Goal: Check status: Check status

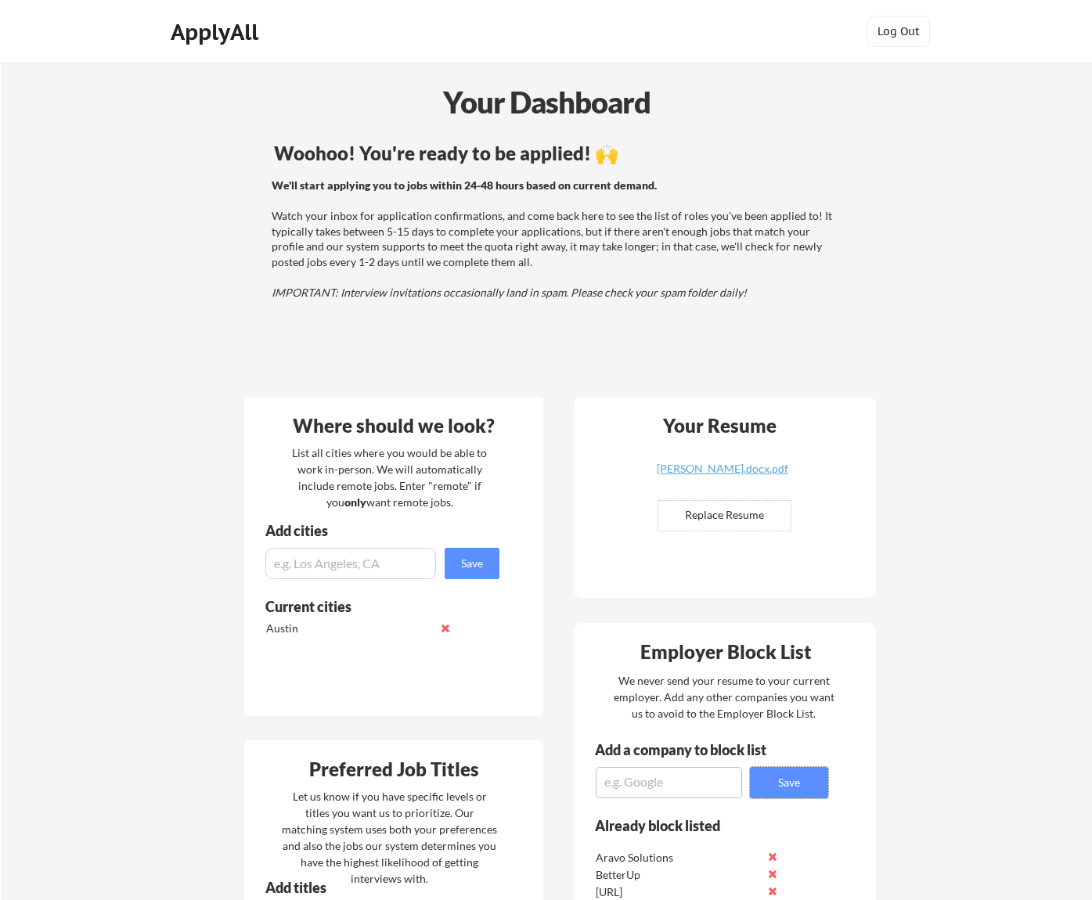
click at [178, 34] on div "ApplyAll" at bounding box center [217, 32] width 92 height 27
click at [527, 113] on div "Your Dashboard" at bounding box center [547, 102] width 1091 height 45
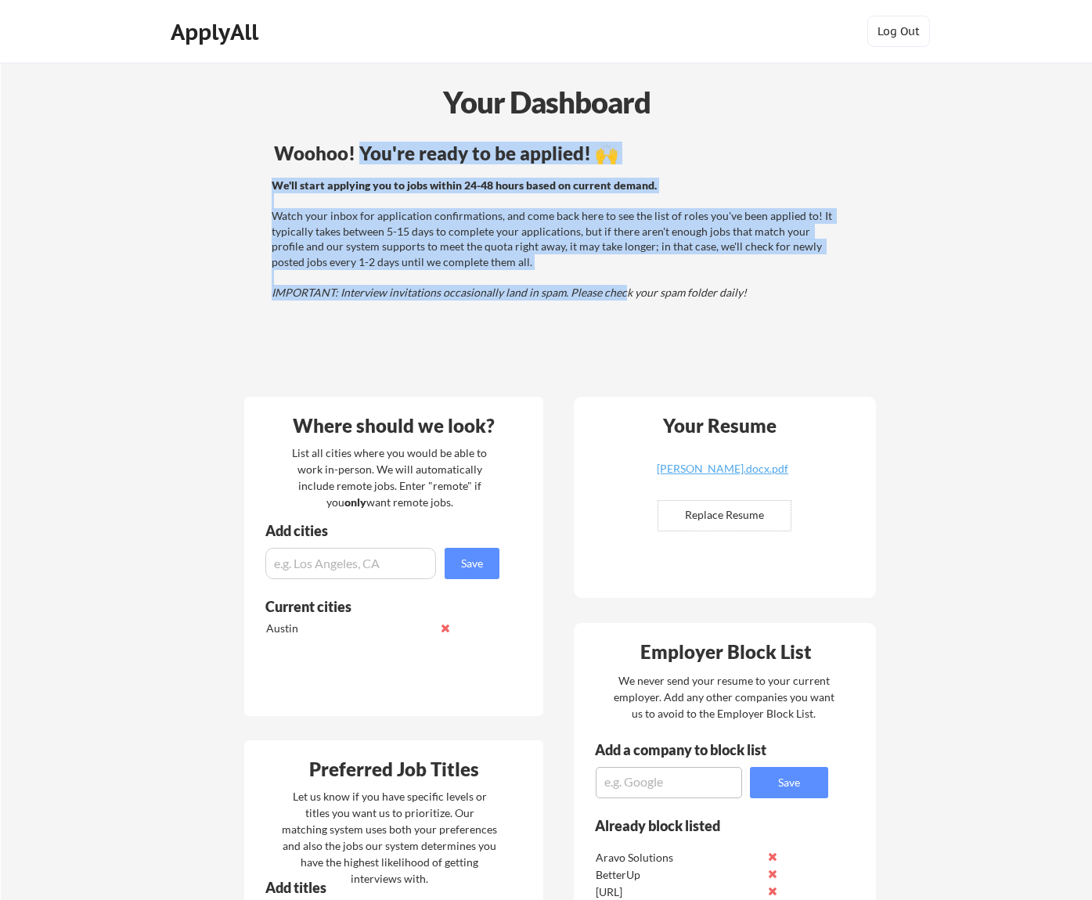
drag, startPoint x: 384, startPoint y: 192, endPoint x: 618, endPoint y: 292, distance: 253.9
click at [618, 292] on div "Woohoo! You're ready to be applied! 🙌 We'll start applying you to jobs within 2…" at bounding box center [556, 261] width 632 height 250
click at [618, 292] on em "IMPORTANT: Interview invitations occasionally land in spam. Please check your s…" at bounding box center [509, 292] width 475 height 13
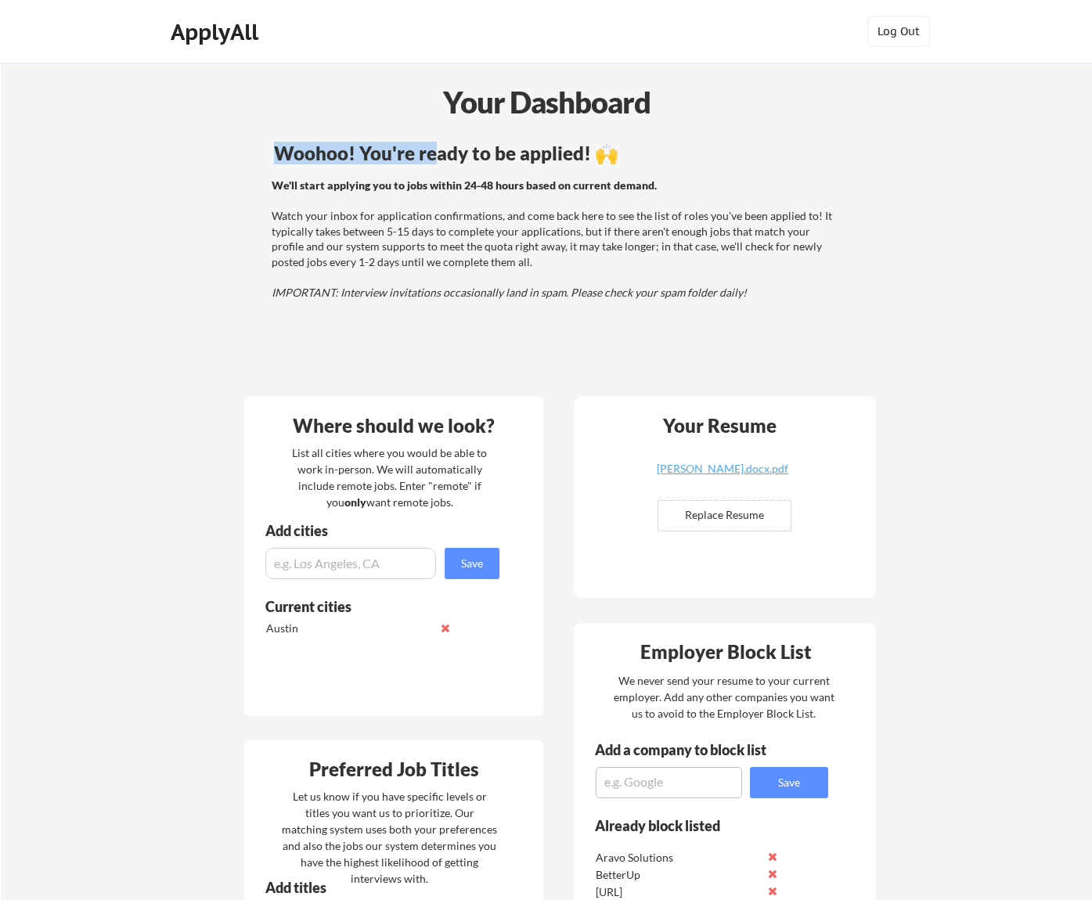
drag, startPoint x: 851, startPoint y: 260, endPoint x: 434, endPoint y: 159, distance: 429.3
click at [434, 159] on div "Your Dashboard Woohoo! You're ready to be applied! 🙌 We'll start applying you t…" at bounding box center [546, 859] width 1091 height 1592
click at [458, 222] on div "We'll start applying you to jobs within 24-48 hours based on current demand. Wa…" at bounding box center [554, 239] width 564 height 123
